Goal: Navigation & Orientation: Find specific page/section

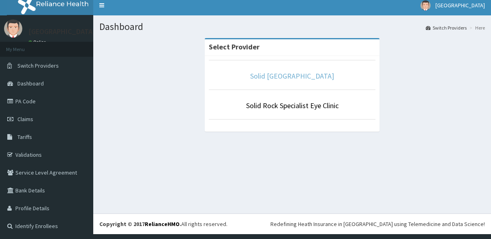
click at [272, 77] on link "Solid [GEOGRAPHIC_DATA]" at bounding box center [292, 75] width 84 height 9
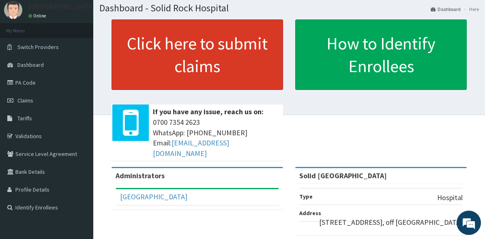
scroll to position [41, 0]
